Goal: Information Seeking & Learning: Learn about a topic

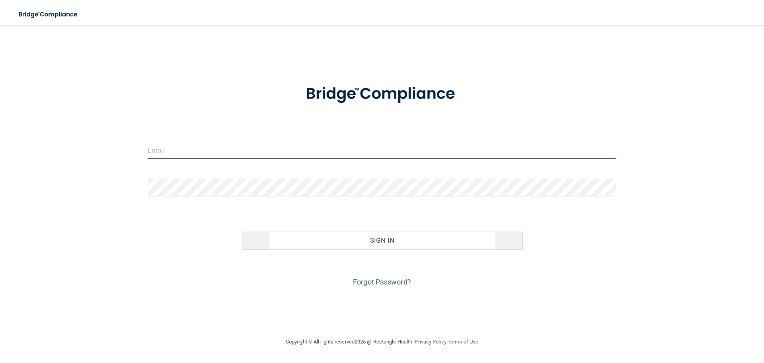
type input "[EMAIL_ADDRESS][DOMAIN_NAME]"
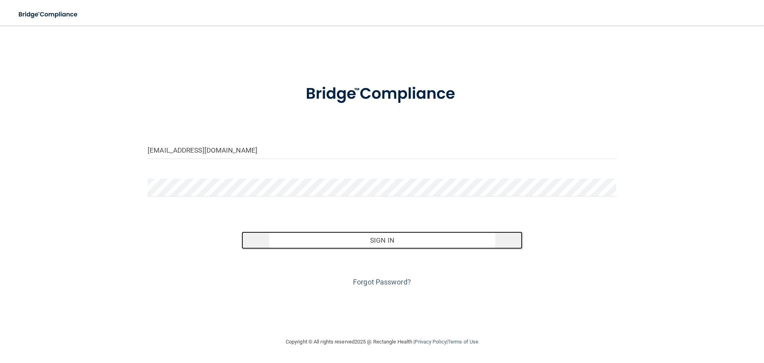
click at [386, 246] on button "Sign In" at bounding box center [382, 240] width 281 height 18
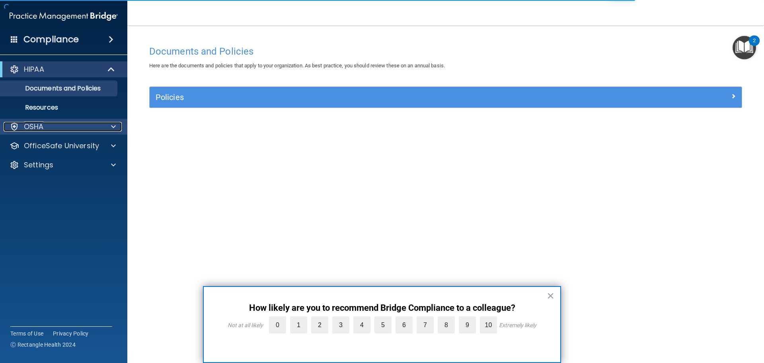
click at [62, 125] on div "OSHA" at bounding box center [53, 127] width 99 height 10
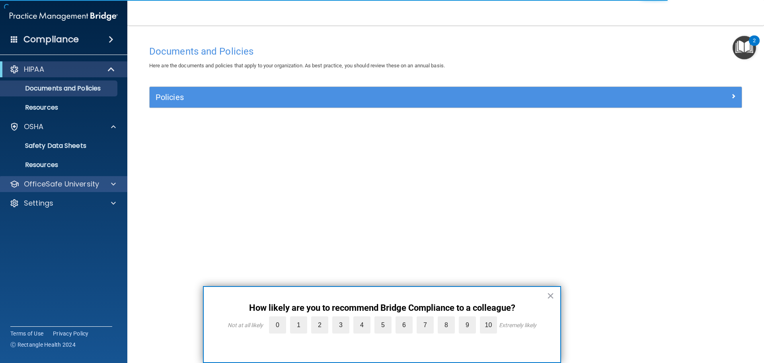
click at [54, 189] on div "OfficeSafe University" at bounding box center [64, 184] width 128 height 16
click at [114, 186] on span at bounding box center [113, 184] width 5 height 10
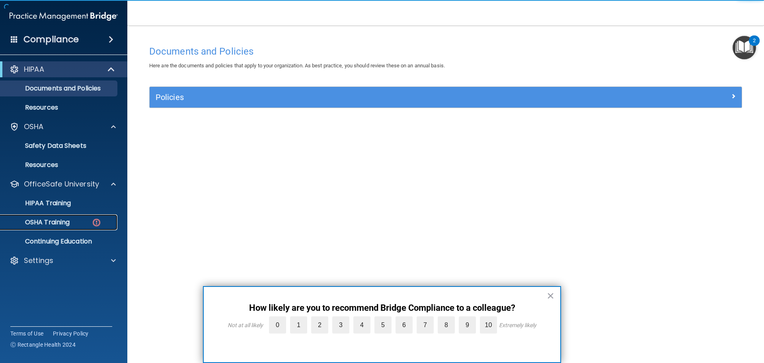
click at [90, 220] on div "OSHA Training" at bounding box center [59, 222] width 109 height 8
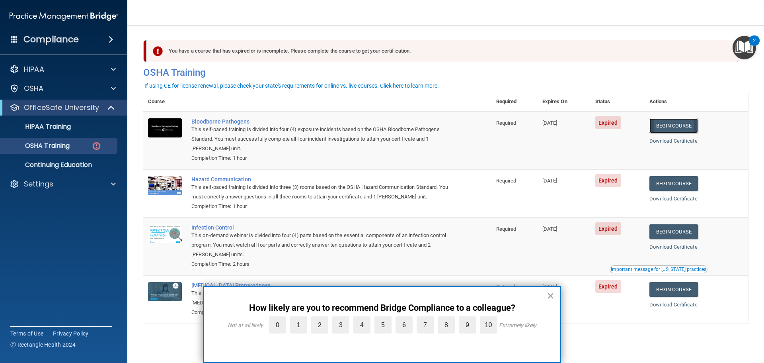
click at [675, 124] on link "Begin Course" at bounding box center [674, 125] width 49 height 15
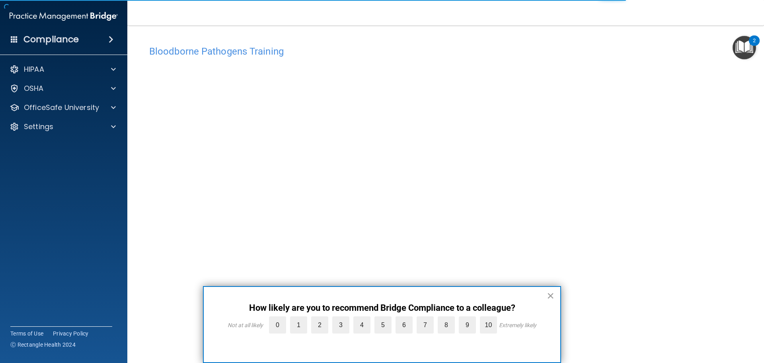
click at [553, 290] on button "×" at bounding box center [551, 295] width 8 height 13
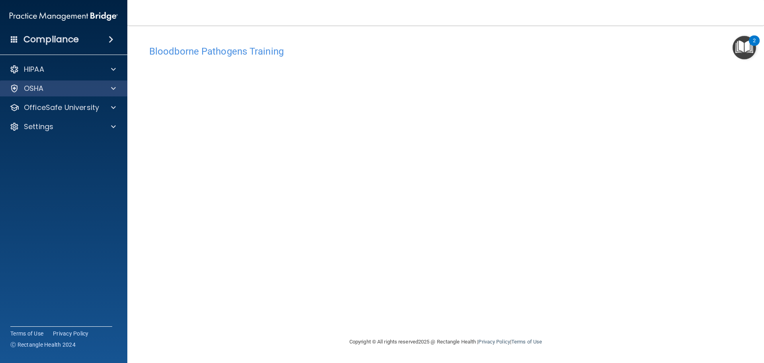
click at [110, 82] on div "OSHA" at bounding box center [64, 88] width 128 height 16
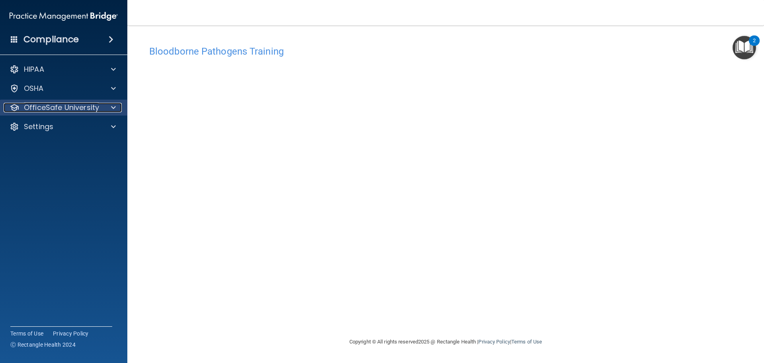
click at [113, 108] on span at bounding box center [113, 108] width 5 height 10
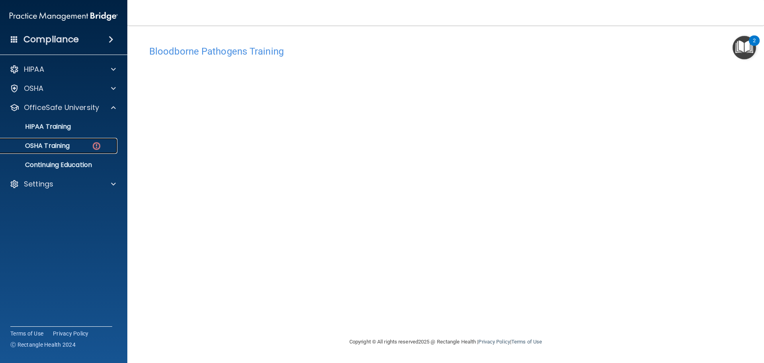
click at [96, 147] on img at bounding box center [97, 146] width 10 height 10
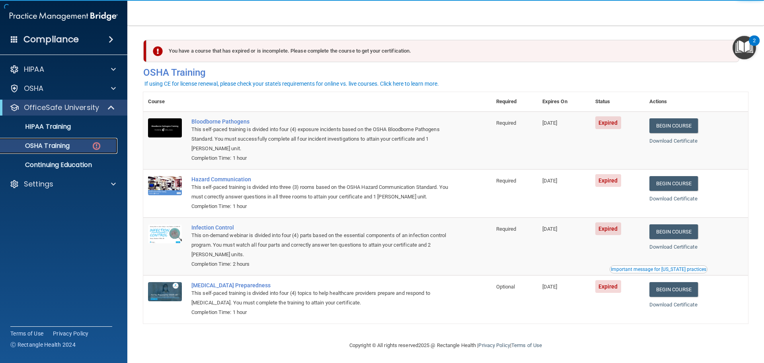
scroll to position [4, 0]
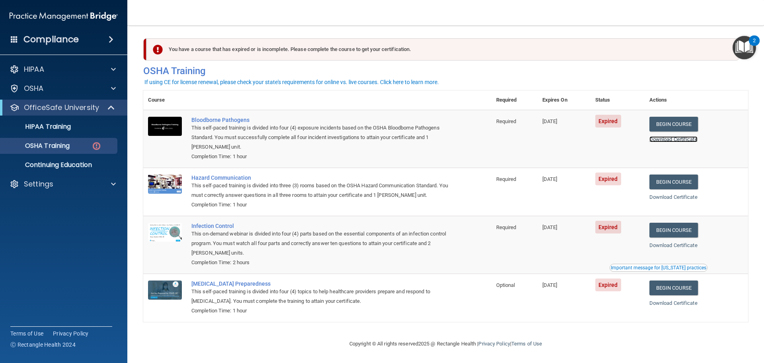
click at [695, 137] on link "Download Certificate" at bounding box center [674, 139] width 48 height 6
click at [686, 121] on link "Begin Course" at bounding box center [674, 124] width 49 height 15
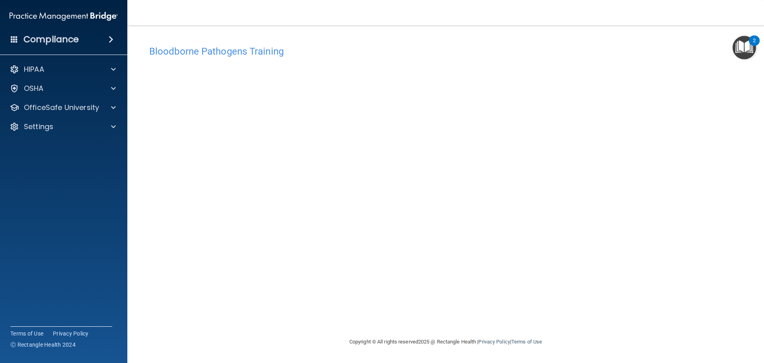
click at [745, 145] on div "Bloodborne Pathogens Training This course doesn’t expire until 05/01/2025. Are …" at bounding box center [445, 188] width 605 height 295
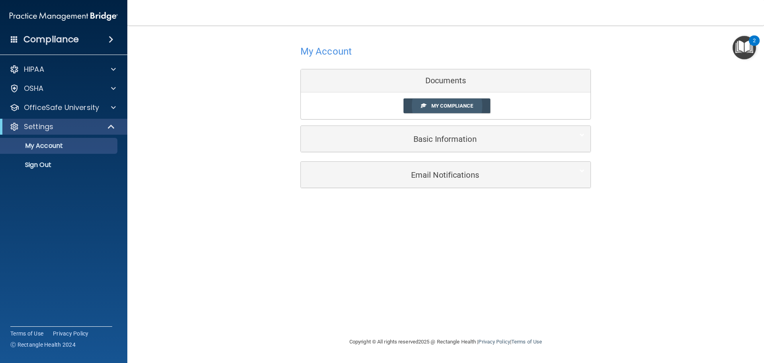
click at [479, 107] on link "My Compliance" at bounding box center [447, 105] width 87 height 15
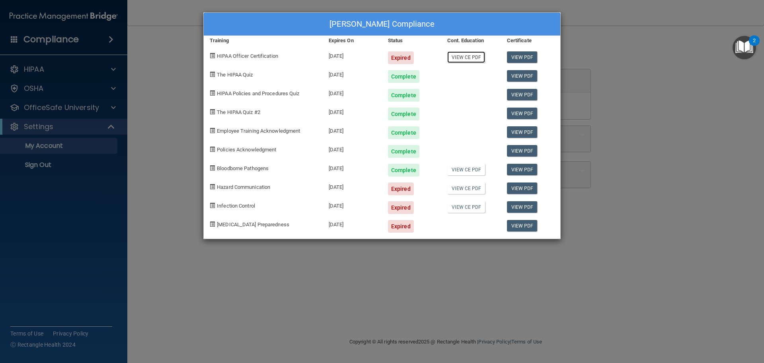
click at [474, 58] on link "View CE PDF" at bounding box center [466, 57] width 38 height 12
click at [353, 56] on div "09/21/2024" at bounding box center [352, 54] width 59 height 19
click at [263, 57] on span "HIPAA Officer Certification" at bounding box center [247, 56] width 61 height 6
click at [48, 159] on div "Jasmin Rocha's Compliance Training Expires On Status Cont. Education Certificat…" at bounding box center [382, 181] width 764 height 363
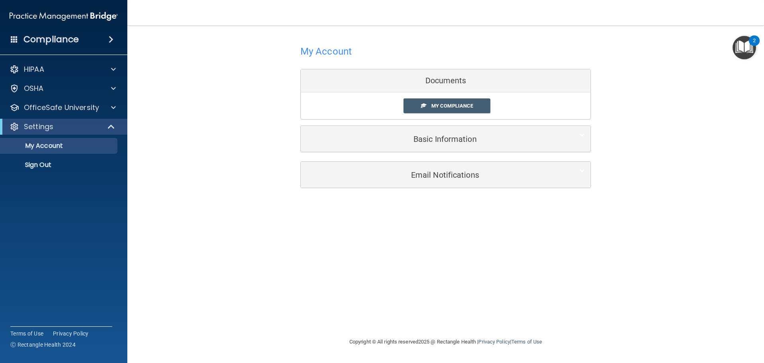
click at [712, 203] on div "My Account Documents My Compliance My Compliance My BAA Basic Information Full …" at bounding box center [445, 180] width 605 height 295
click at [79, 109] on p "OfficeSafe University" at bounding box center [61, 108] width 75 height 10
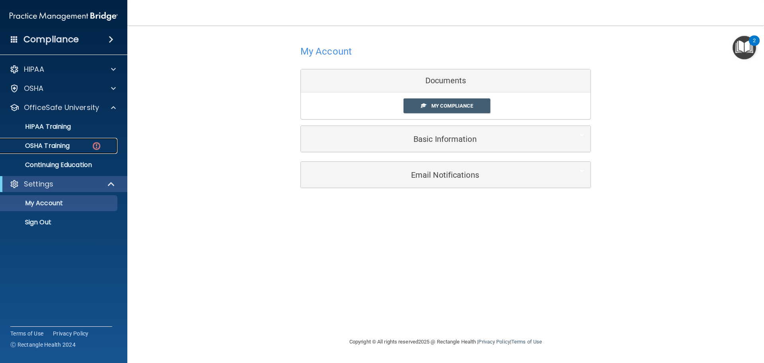
click at [78, 149] on div "OSHA Training" at bounding box center [59, 146] width 109 height 8
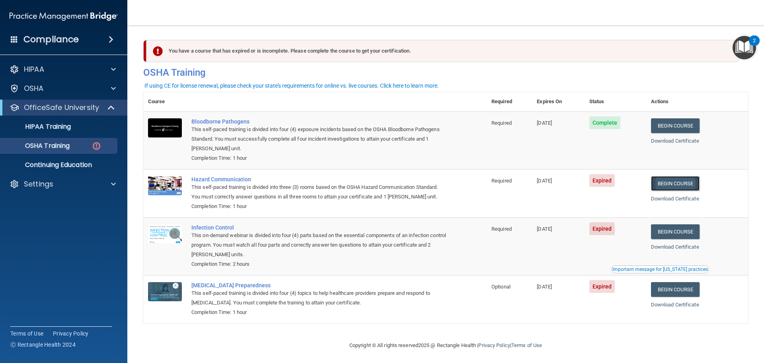
click at [680, 182] on link "Begin Course" at bounding box center [675, 183] width 49 height 15
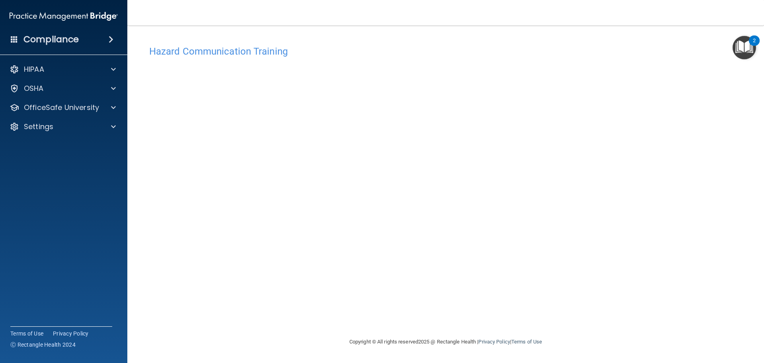
click at [710, 207] on div "Hazard Communication Training This course doesn’t expire until 06/09/2025. Are …" at bounding box center [445, 188] width 605 height 295
click at [708, 180] on div "Hazard Communication Training This course doesn’t expire until 06/09/2025. Are …" at bounding box center [445, 188] width 605 height 295
click at [50, 111] on p "OfficeSafe University" at bounding box center [61, 108] width 75 height 10
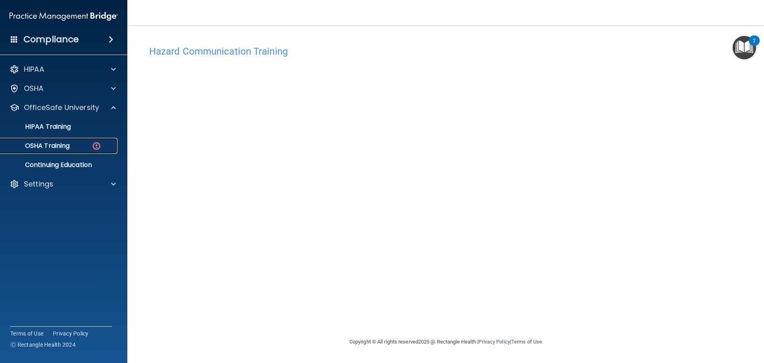
click at [57, 148] on p "OSHA Training" at bounding box center [37, 146] width 64 height 8
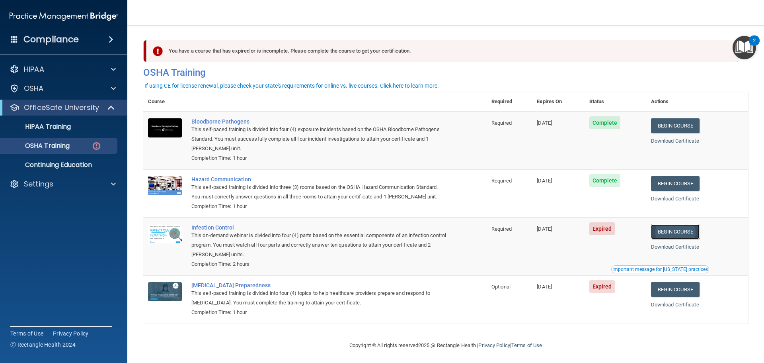
click at [671, 231] on link "Begin Course" at bounding box center [675, 231] width 49 height 15
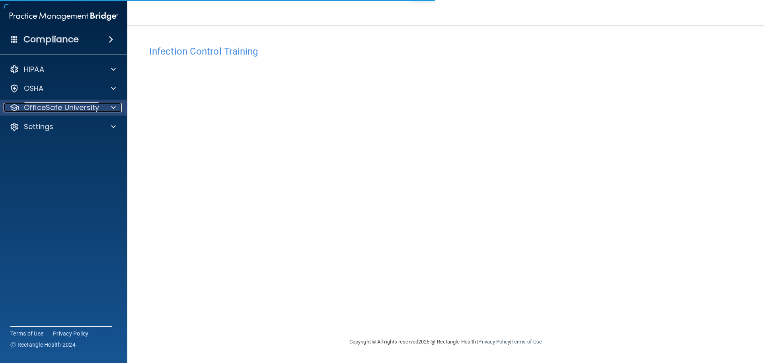
click at [54, 111] on p "OfficeSafe University" at bounding box center [61, 108] width 75 height 10
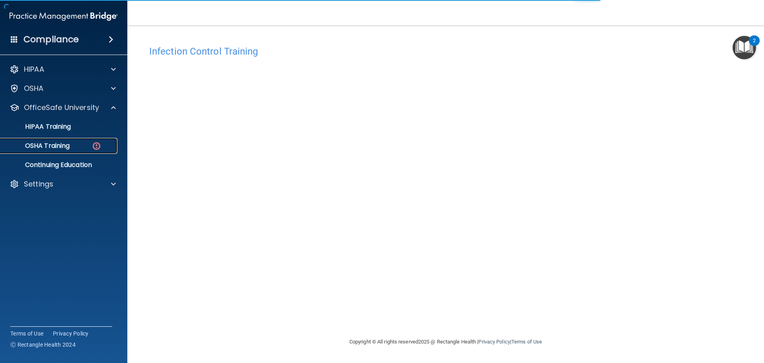
click at [51, 145] on p "OSHA Training" at bounding box center [37, 146] width 64 height 8
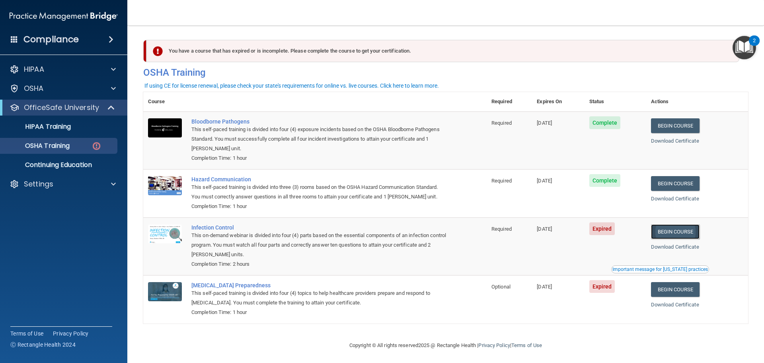
click at [692, 234] on link "Begin Course" at bounding box center [675, 231] width 49 height 15
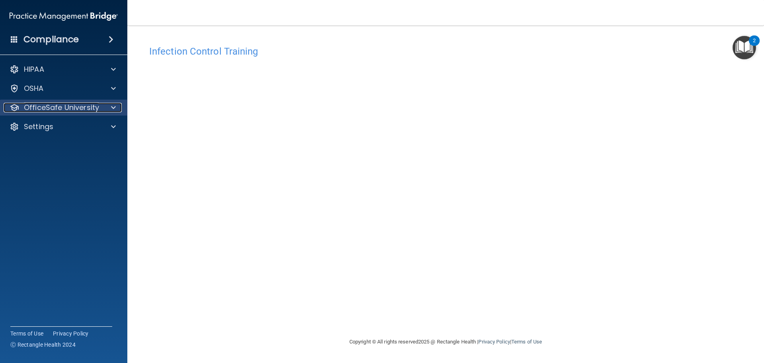
click at [63, 111] on p "OfficeSafe University" at bounding box center [61, 108] width 75 height 10
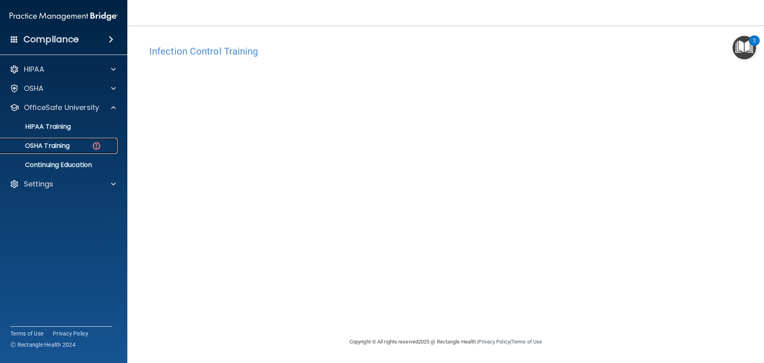
click at [57, 146] on p "OSHA Training" at bounding box center [37, 146] width 64 height 8
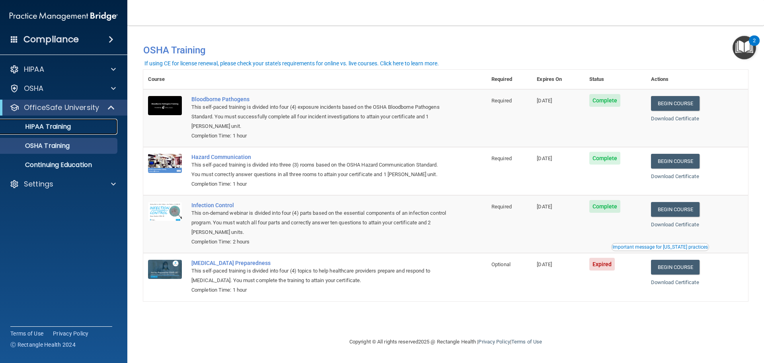
click at [56, 126] on p "HIPAA Training" at bounding box center [38, 127] width 66 height 8
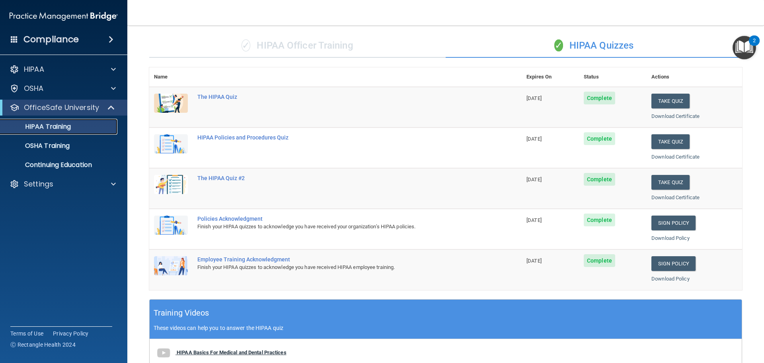
scroll to position [38, 0]
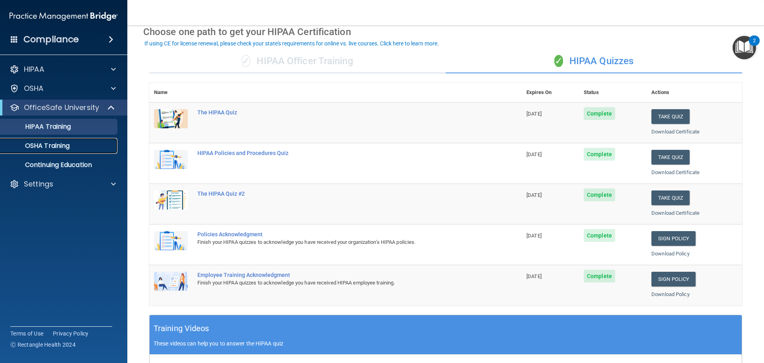
click at [70, 145] on p "OSHA Training" at bounding box center [37, 146] width 64 height 8
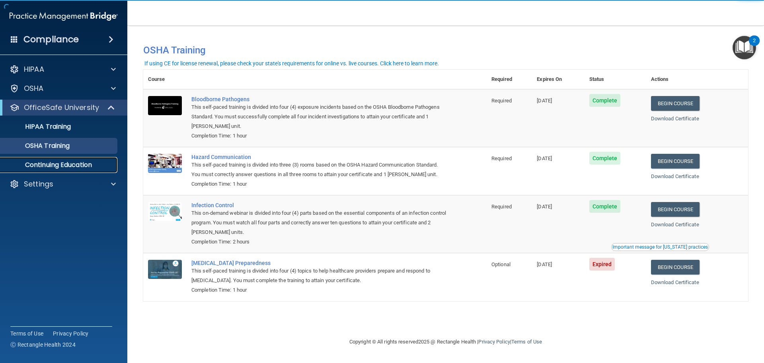
click at [70, 166] on p "Continuing Education" at bounding box center [59, 165] width 109 height 8
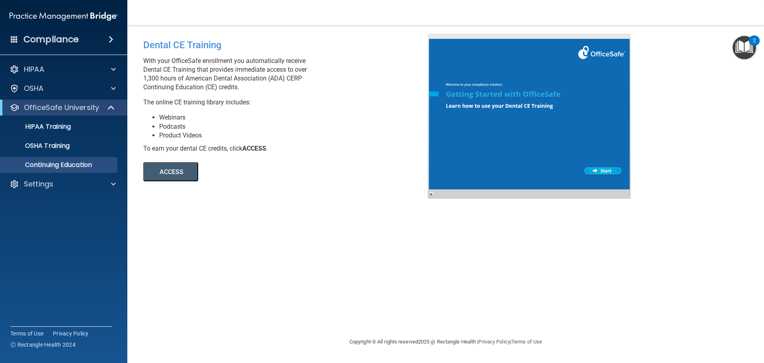
click at [184, 174] on button "ACCESS" at bounding box center [170, 171] width 55 height 19
drag, startPoint x: 281, startPoint y: 127, endPoint x: 271, endPoint y: 128, distance: 10.0
click at [271, 128] on li "Podcasts" at bounding box center [296, 126] width 275 height 9
click at [57, 127] on p "HIPAA Training" at bounding box center [38, 127] width 66 height 8
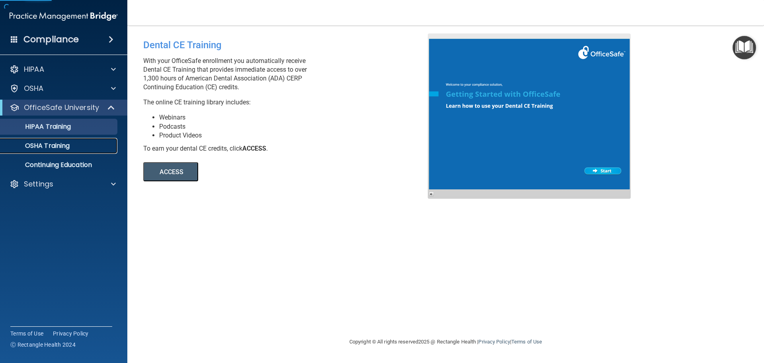
click at [62, 148] on p "OSHA Training" at bounding box center [37, 146] width 64 height 8
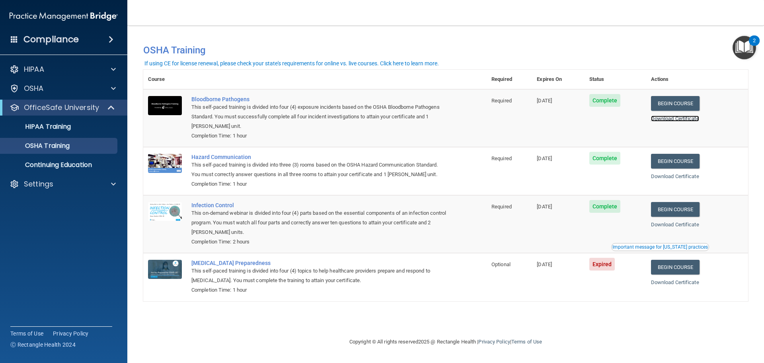
click at [689, 118] on link "Download Certificate" at bounding box center [675, 118] width 48 height 6
click at [682, 178] on link "Download Certificate" at bounding box center [675, 176] width 48 height 6
click at [684, 228] on div "Download Certificate" at bounding box center [697, 225] width 92 height 10
click at [689, 226] on link "Download Certificate" at bounding box center [675, 224] width 48 height 6
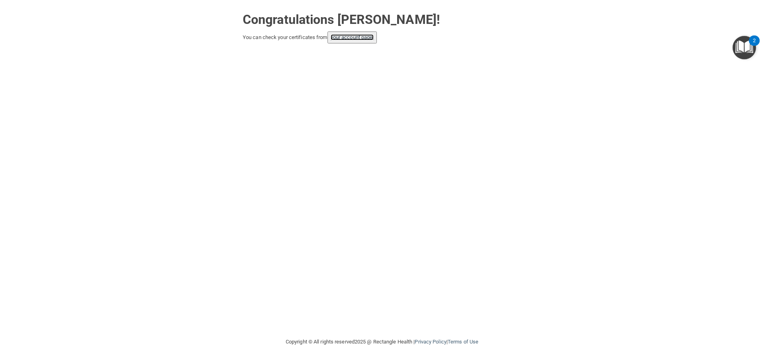
click at [362, 40] on link "your account page!" at bounding box center [352, 37] width 43 height 6
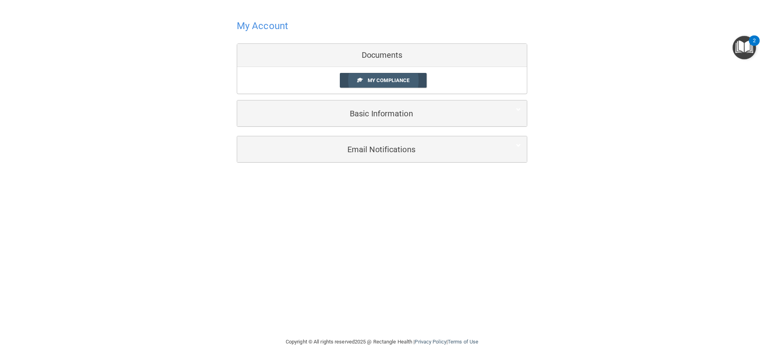
click at [400, 79] on span "My Compliance" at bounding box center [389, 80] width 42 height 6
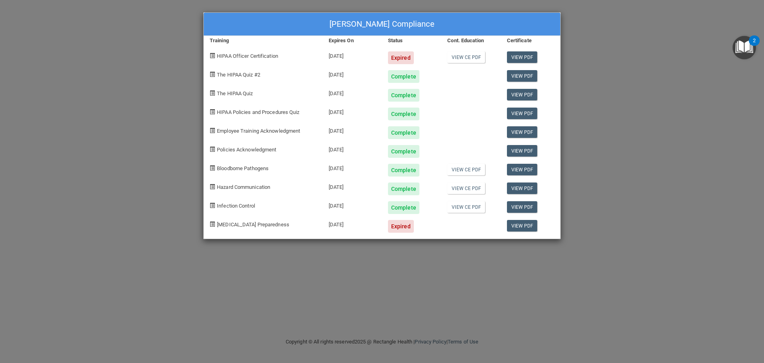
click at [219, 53] on span "HIPAA Officer Certification" at bounding box center [247, 56] width 61 height 6
click at [362, 22] on div "Jasmin Rocha's Compliance" at bounding box center [382, 24] width 357 height 23
click at [630, 172] on div "Jasmin Rocha's Compliance Training Expires On Status Cont. Education Certificat…" at bounding box center [382, 181] width 764 height 363
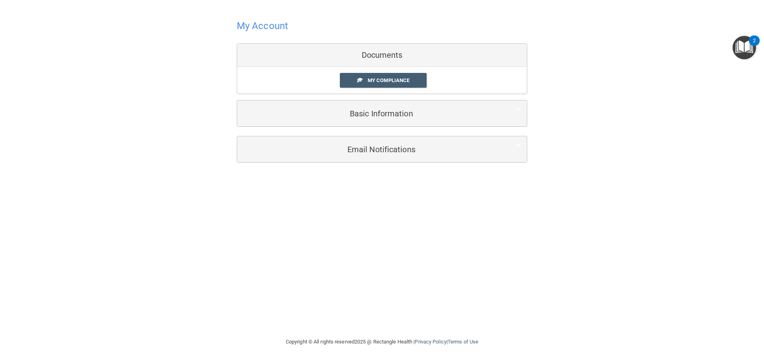
click at [256, 29] on h4 "My Account" at bounding box center [262, 26] width 51 height 10
